Goal: Task Accomplishment & Management: Manage account settings

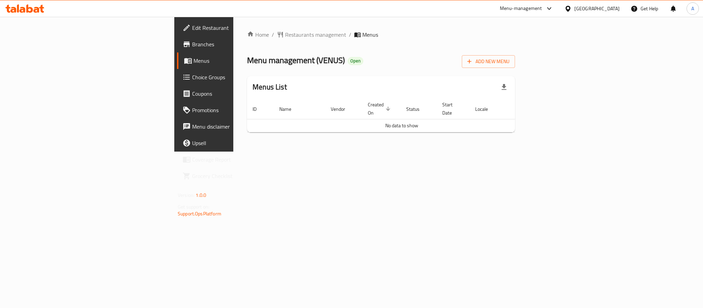
click at [247, 62] on span "Menu management ( VENUS )" at bounding box center [296, 59] width 98 height 15
copy span "VENUS"
click at [611, 5] on div "Egypt" at bounding box center [596, 9] width 45 height 8
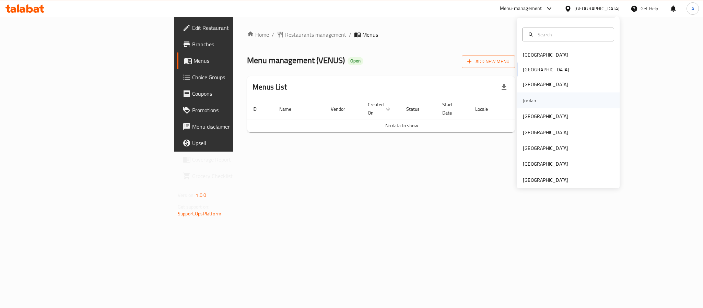
click at [534, 103] on div "Jordan" at bounding box center [567, 100] width 103 height 16
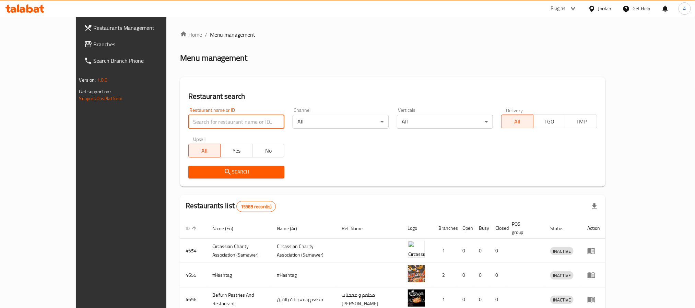
click at [211, 115] on input "search" at bounding box center [236, 122] width 96 height 14
paste input "623507"
type input "623507"
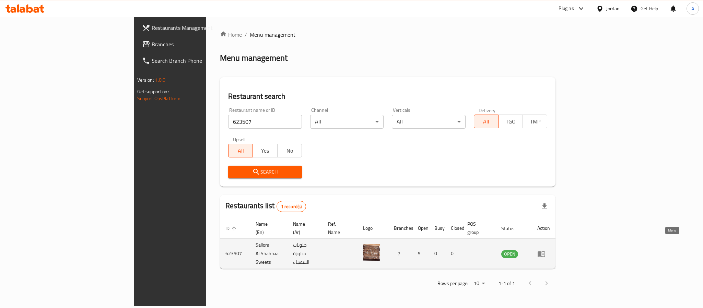
click at [544, 253] on icon "enhanced table" at bounding box center [542, 254] width 2 height 3
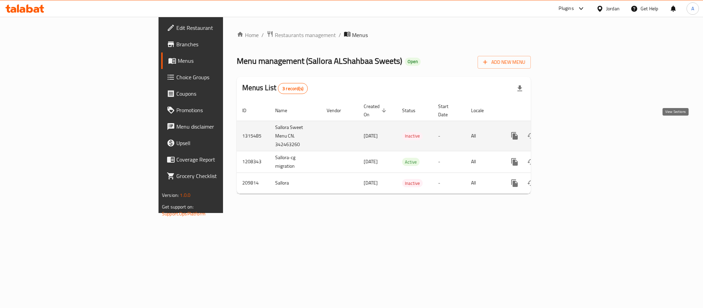
click at [572, 128] on link "enhanced table" at bounding box center [563, 136] width 16 height 16
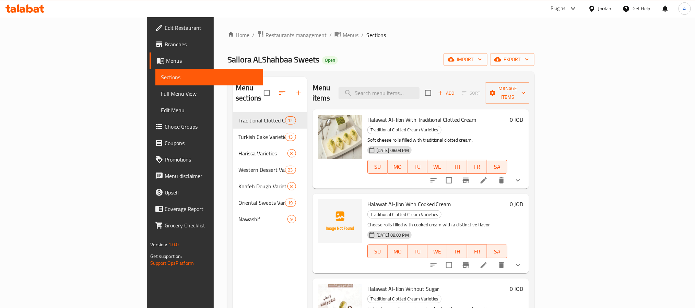
click at [161, 96] on span "Full Menu View" at bounding box center [209, 93] width 96 height 8
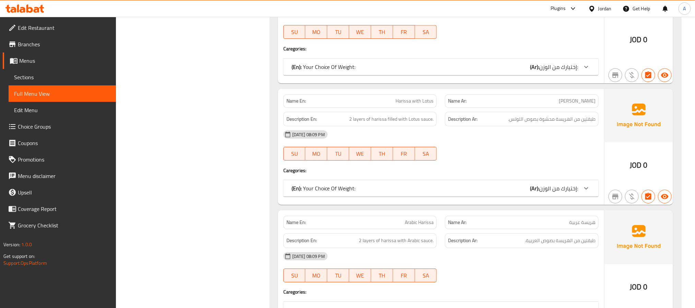
scroll to position [1120, 0]
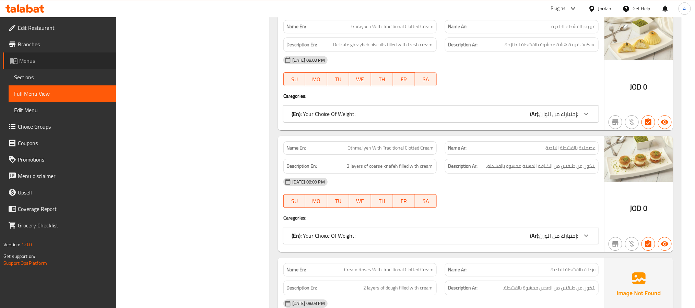
click at [41, 67] on link "Menus" at bounding box center [59, 60] width 113 height 16
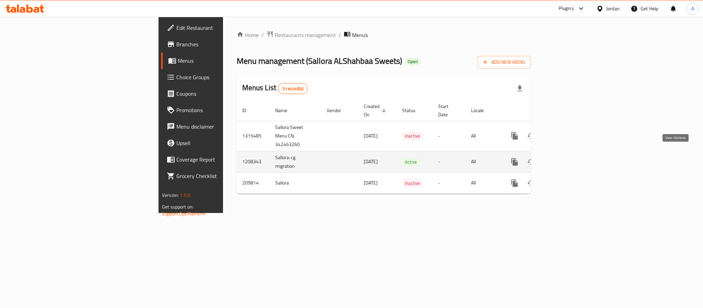
click at [572, 159] on link "enhanced table" at bounding box center [563, 162] width 16 height 16
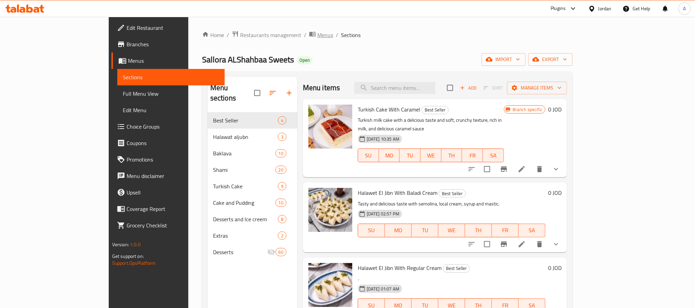
click at [317, 33] on span "Menus" at bounding box center [325, 35] width 16 height 8
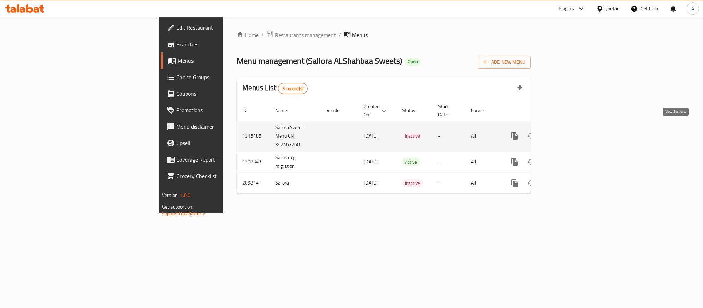
click at [572, 128] on link "enhanced table" at bounding box center [563, 136] width 16 height 16
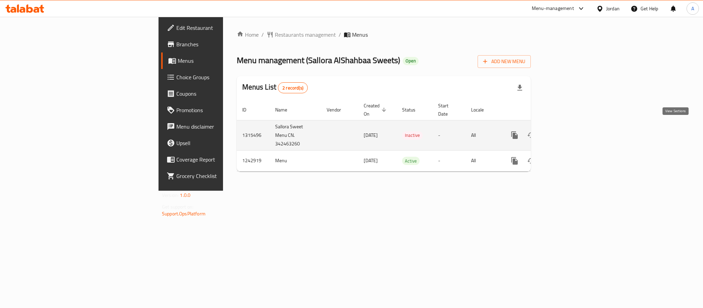
click at [568, 131] on icon "enhanced table" at bounding box center [564, 135] width 8 height 8
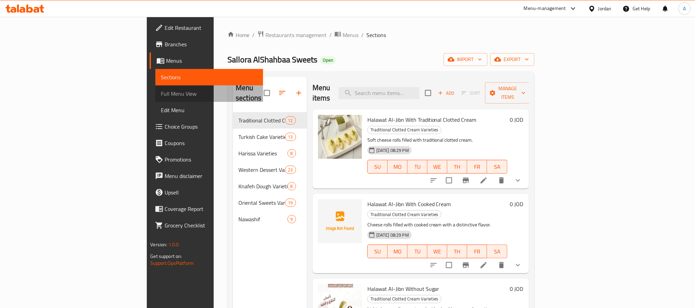
click at [161, 91] on span "Full Menu View" at bounding box center [209, 93] width 96 height 8
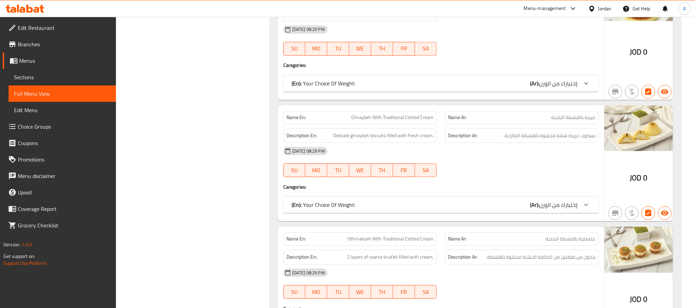
scroll to position [1183, 0]
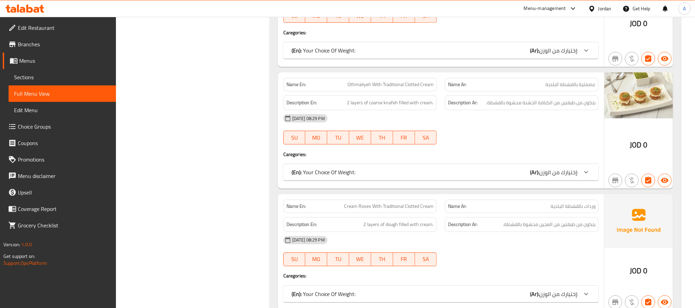
click at [415, 88] on span "Othmaliyeh With Traditional Clotted Cream" at bounding box center [390, 84] width 86 height 7
copy span "Othmaliyeh With Traditional Clotted Cream"
